Goal: Task Accomplishment & Management: Manage account settings

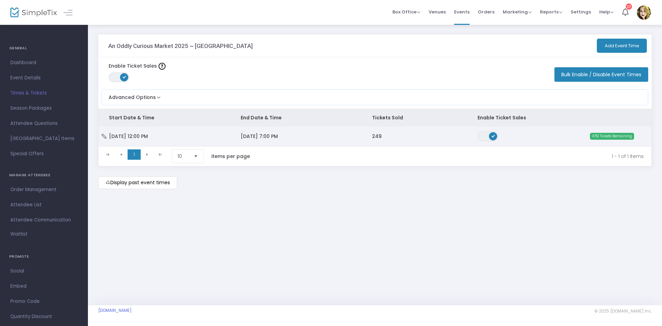
click at [617, 138] on span "4751 Tickets Remaining" at bounding box center [612, 136] width 44 height 7
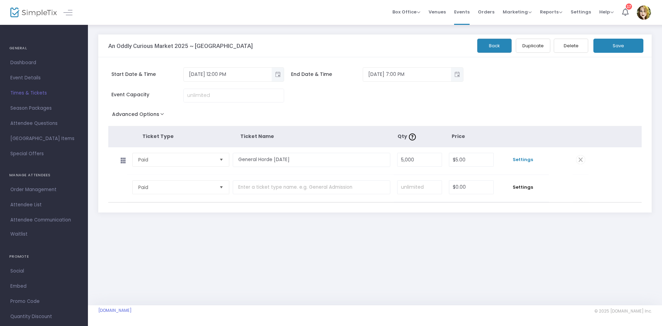
click at [523, 163] on span "Settings" at bounding box center [523, 159] width 45 height 7
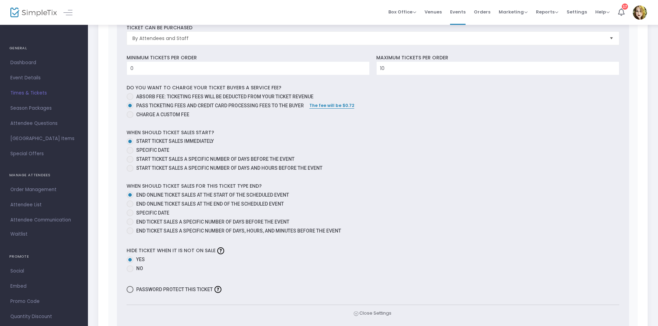
scroll to position [265, 0]
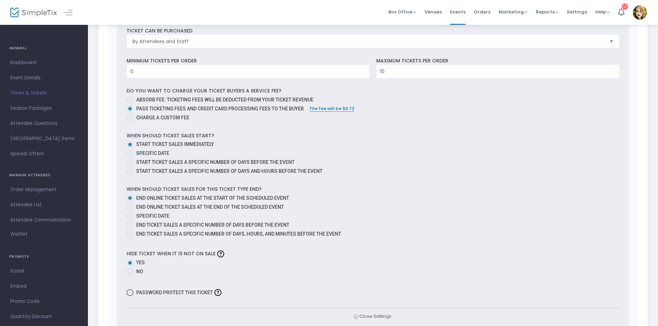
click at [130, 198] on span at bounding box center [129, 197] width 3 height 3
click at [130, 201] on input "End online ticket sales at the start of the scheduled event" at bounding box center [130, 201] width 0 height 0
click at [130, 210] on span at bounding box center [130, 207] width 7 height 7
click at [130, 210] on input "End online ticket sales at the end of the scheduled event" at bounding box center [130, 210] width 0 height 0
radio input "true"
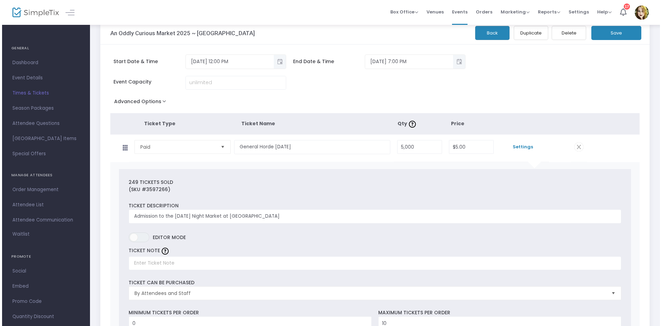
scroll to position [0, 0]
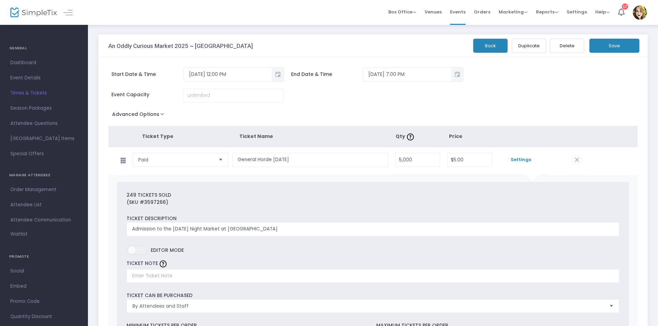
click at [625, 50] on button "Save" at bounding box center [615, 46] width 50 height 14
